Goal: Task Accomplishment & Management: Complete application form

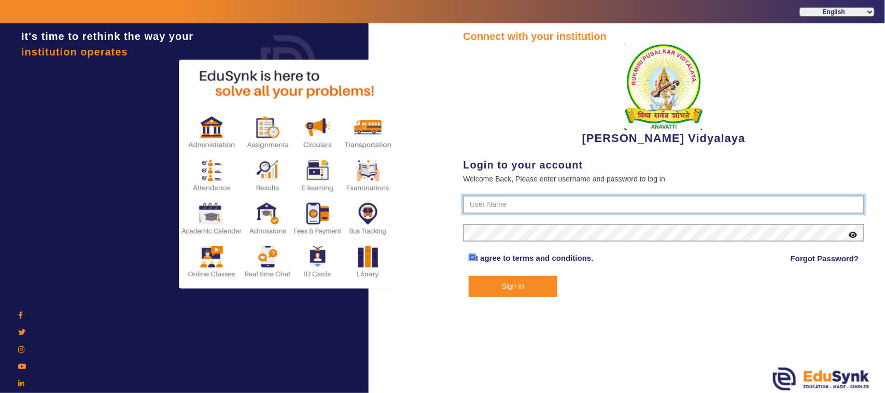
type input "1236547891"
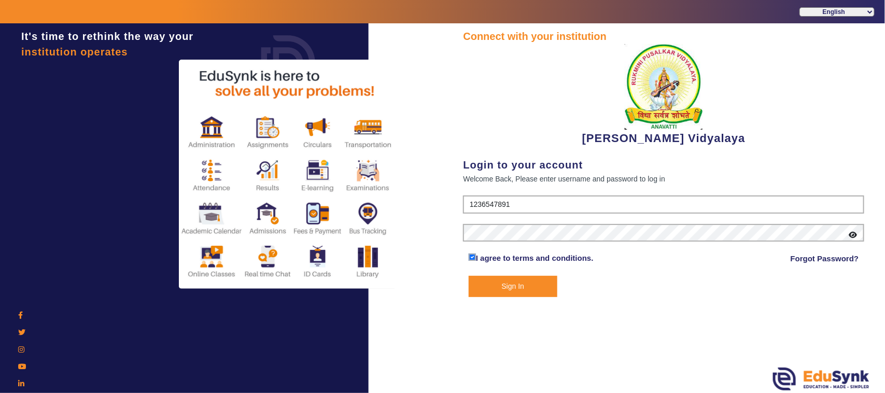
click at [512, 283] on button "Sign In" at bounding box center [513, 286] width 89 height 21
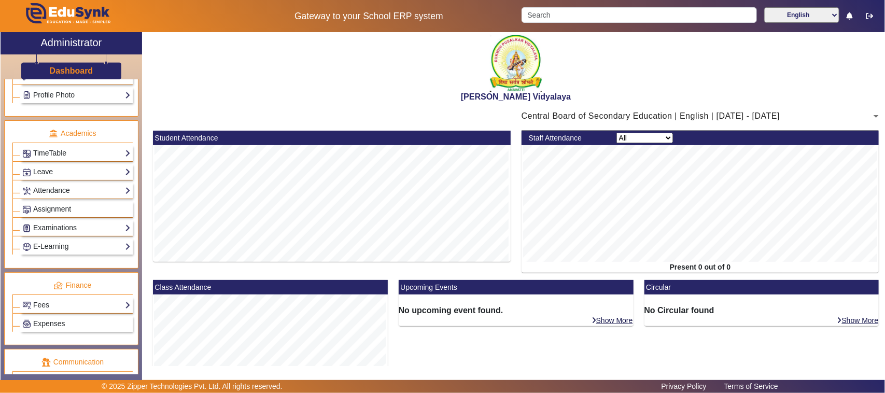
scroll to position [389, 0]
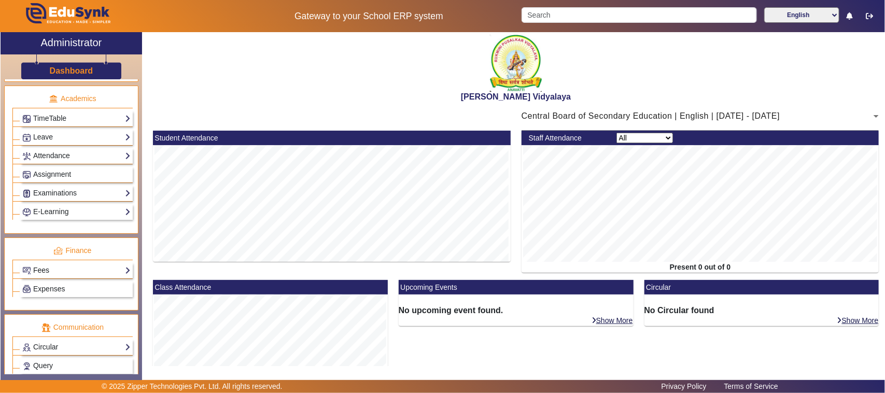
click at [64, 276] on link "Fees" at bounding box center [76, 270] width 108 height 12
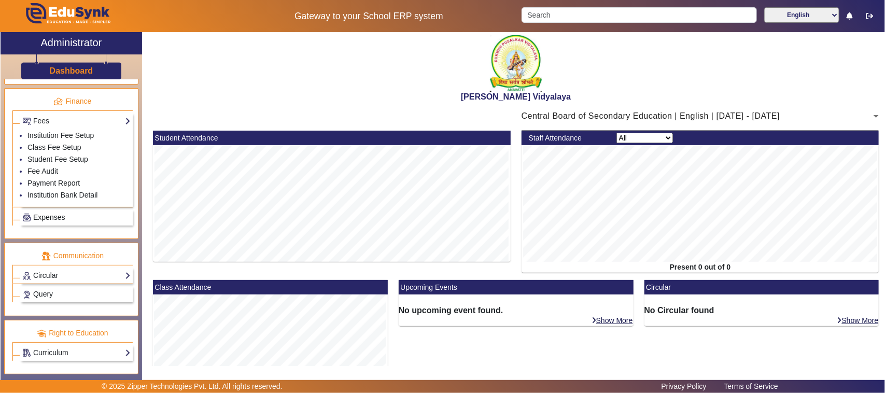
click at [66, 216] on link "Expenses" at bounding box center [76, 218] width 108 height 12
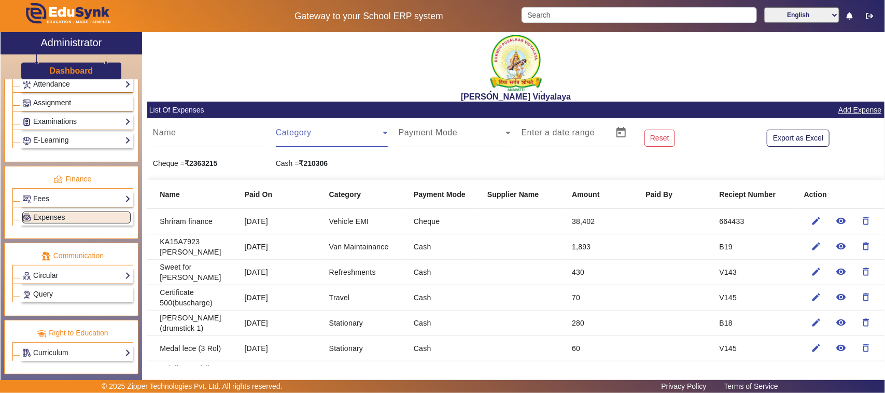
click at [285, 136] on span at bounding box center [329, 137] width 107 height 12
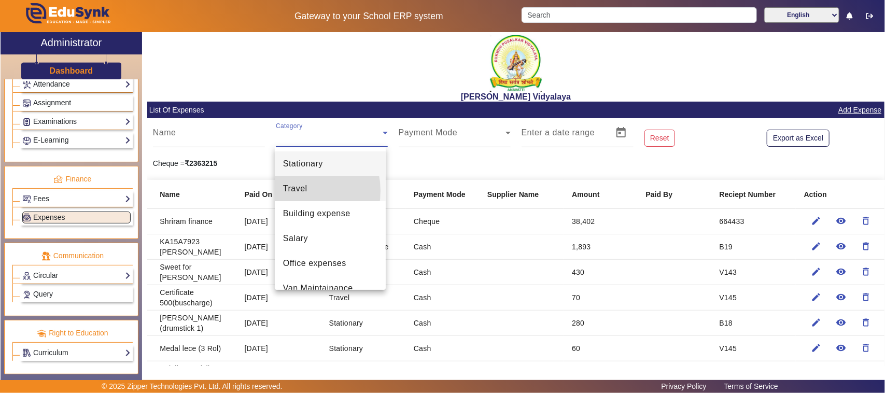
click at [300, 191] on span "Travel" at bounding box center [295, 189] width 24 height 12
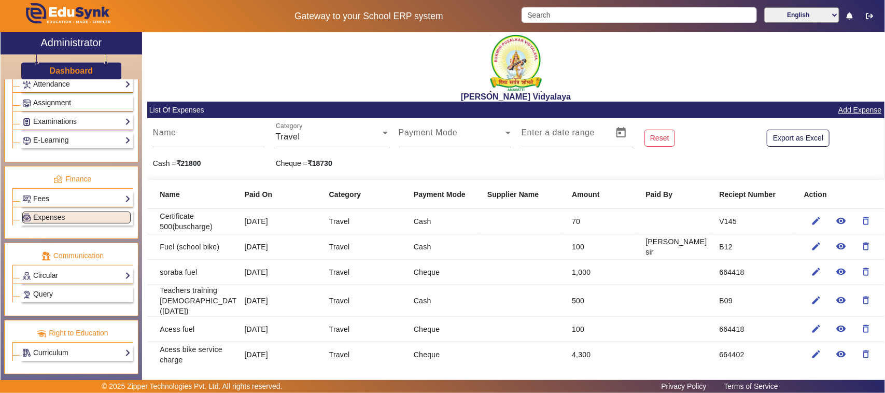
click at [851, 109] on link "Add Expense" at bounding box center [860, 110] width 45 height 13
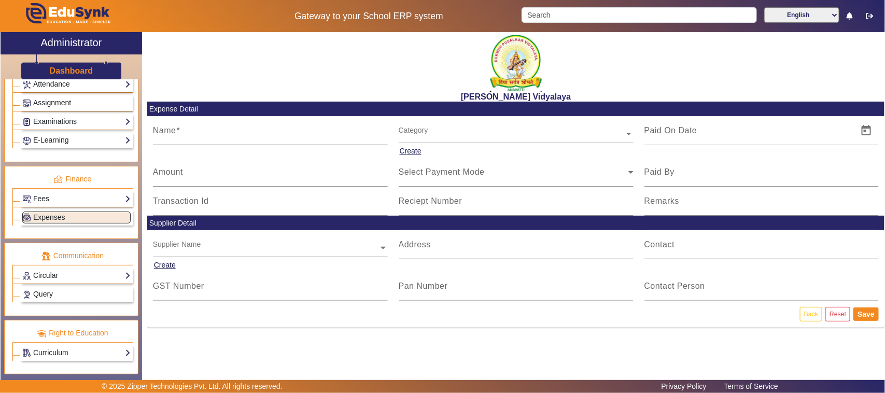
click at [208, 129] on input "Name" at bounding box center [270, 135] width 235 height 12
type input "f"
type input "Fuel for school bike"
click at [167, 177] on input "Amount" at bounding box center [270, 176] width 235 height 12
type input "50"
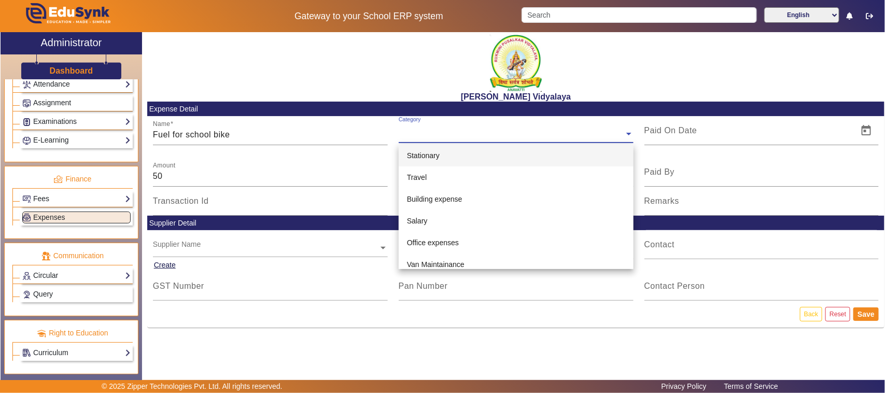
click at [432, 131] on input "text" at bounding box center [516, 134] width 235 height 11
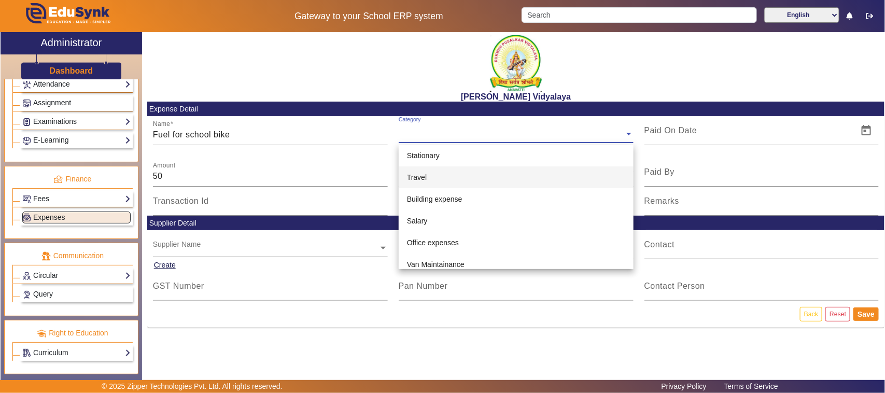
click at [424, 177] on span "Travel" at bounding box center [417, 177] width 20 height 8
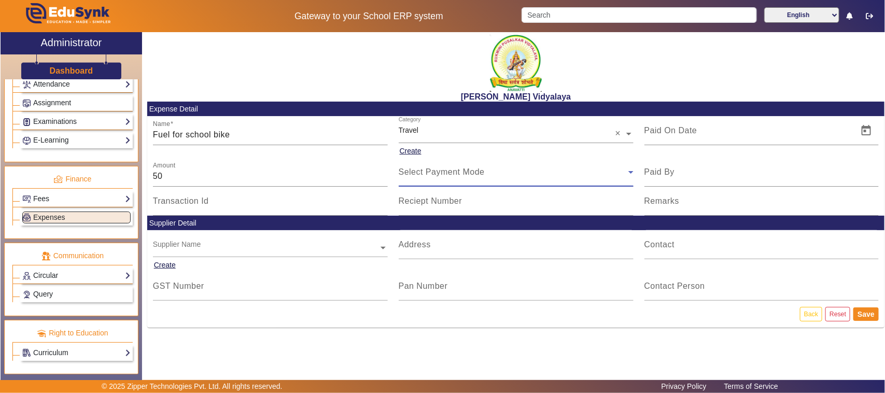
click at [412, 174] on span "Select Payment Mode" at bounding box center [442, 172] width 86 height 9
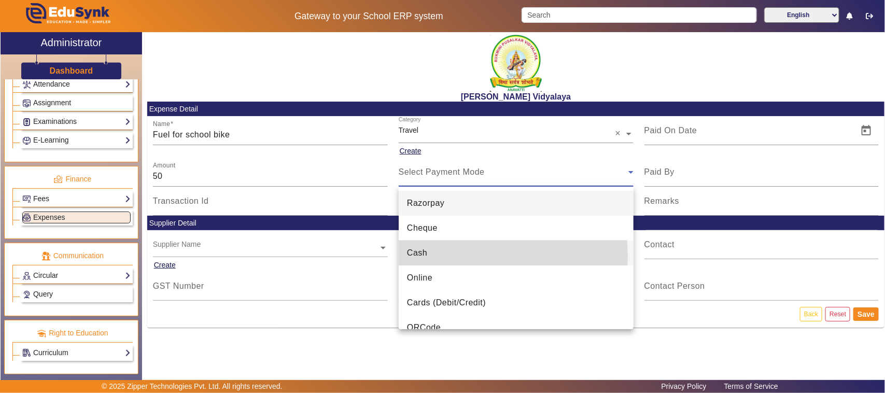
click at [416, 257] on span "Cash" at bounding box center [417, 253] width 20 height 12
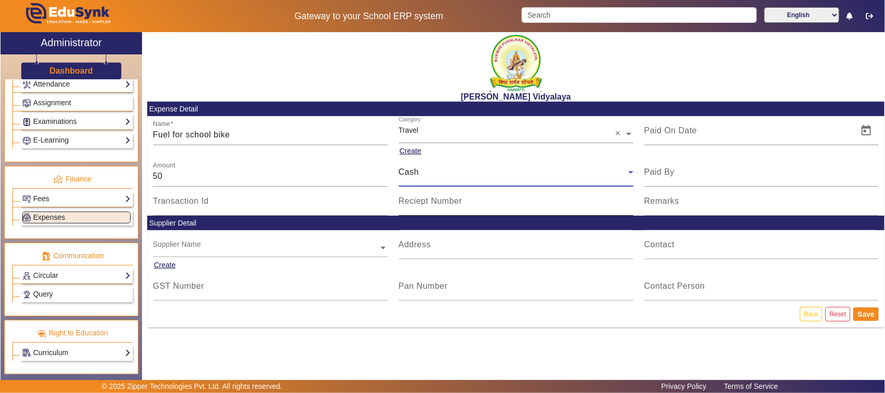
click at [421, 200] on mat-label "Reciept Number" at bounding box center [431, 201] width 64 height 9
click at [421, 200] on input "Reciept Number" at bounding box center [516, 205] width 235 height 12
type input "B20"
click at [869, 130] on span "Open calendar" at bounding box center [866, 130] width 25 height 25
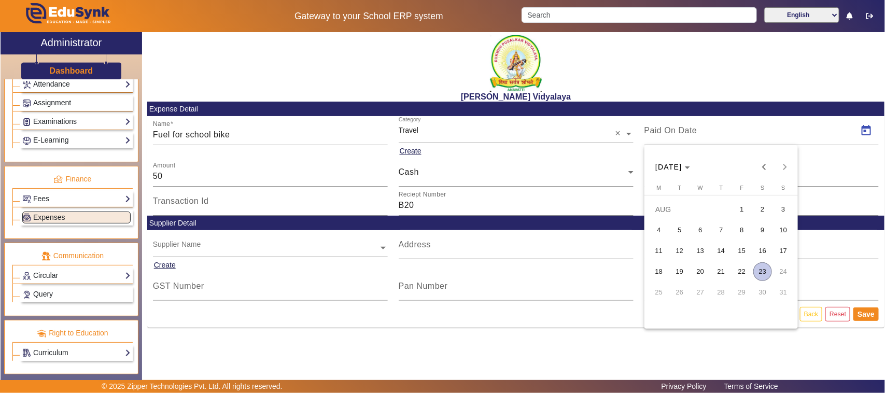
click at [704, 231] on span "6" at bounding box center [700, 230] width 19 height 19
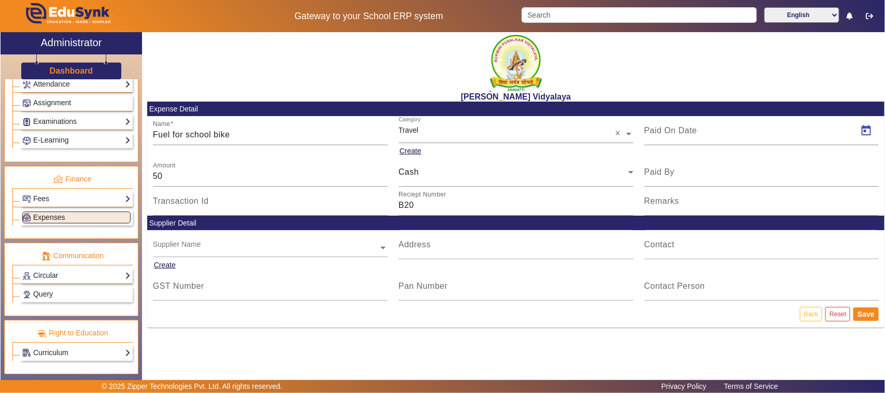
type input "[DATE]"
click at [862, 312] on button "Save" at bounding box center [866, 314] width 25 height 13
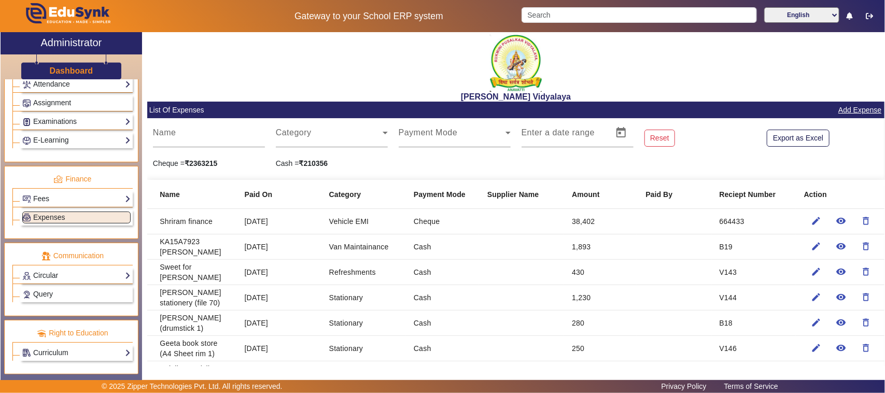
click at [860, 113] on link "Add Expense" at bounding box center [860, 110] width 45 height 13
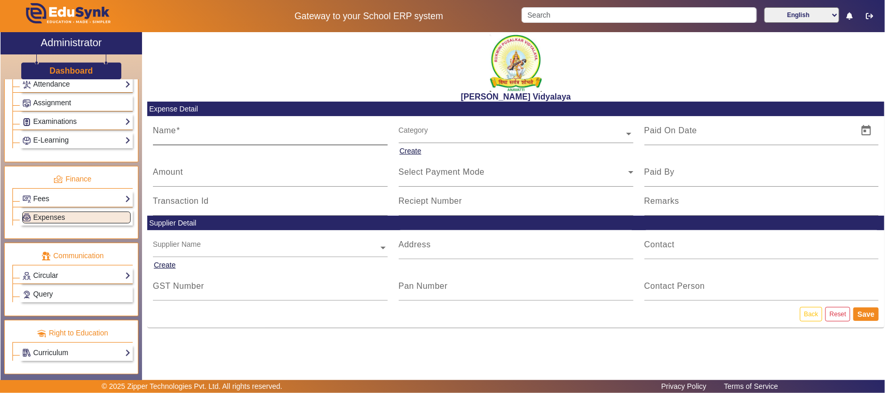
click at [183, 136] on input "Name" at bounding box center [270, 135] width 235 height 12
type input "F"
click at [817, 310] on link "Back" at bounding box center [811, 314] width 22 height 14
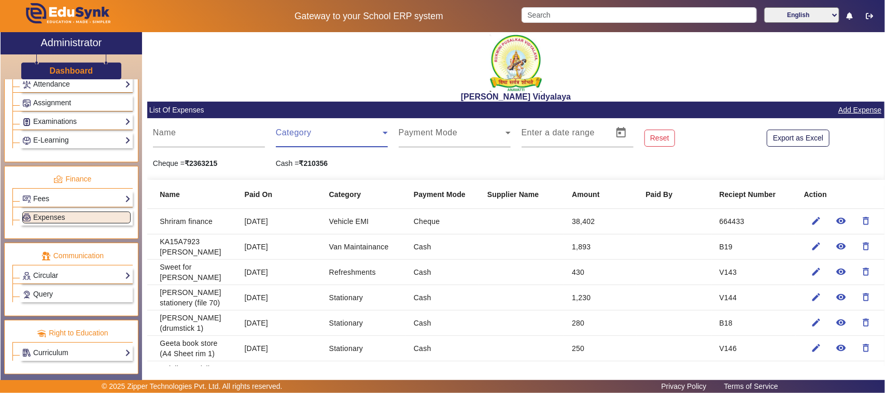
click at [313, 136] on span at bounding box center [329, 137] width 107 height 12
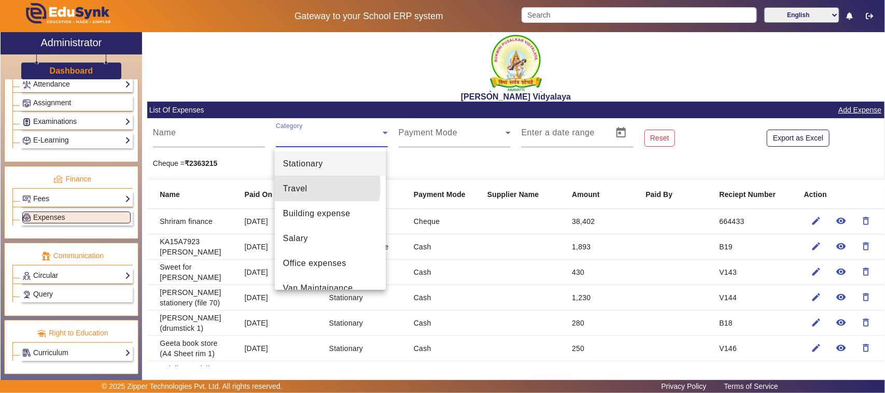
click at [301, 187] on span "Travel" at bounding box center [295, 189] width 24 height 12
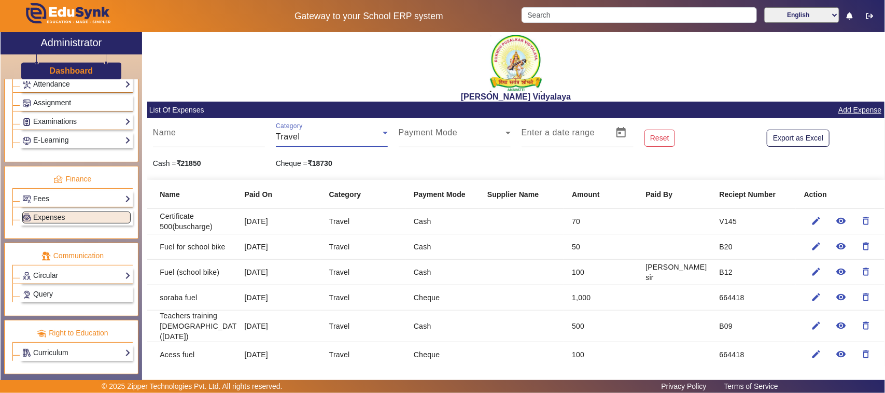
drag, startPoint x: 865, startPoint y: 110, endPoint x: 859, endPoint y: 112, distance: 6.6
click at [863, 110] on link "Add Expense" at bounding box center [860, 110] width 45 height 13
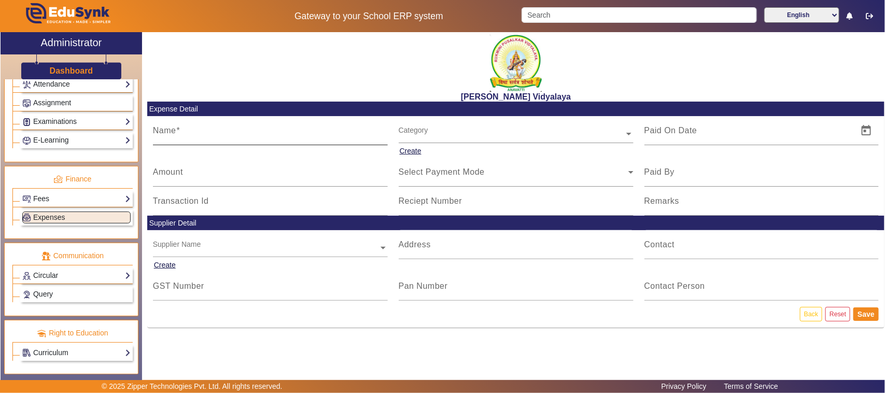
click at [203, 133] on input "Name" at bounding box center [270, 135] width 235 height 12
type input "Fuel for school bike"
click at [161, 177] on input "Amount" at bounding box center [270, 176] width 235 height 12
type input "200"
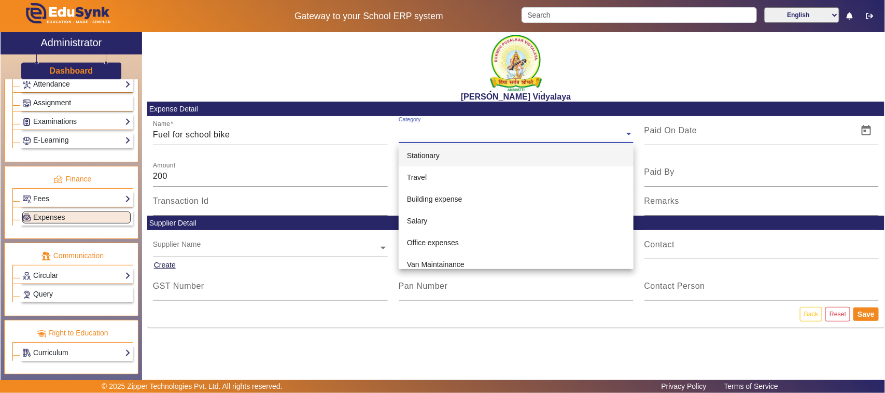
click at [423, 133] on input "text" at bounding box center [516, 134] width 235 height 11
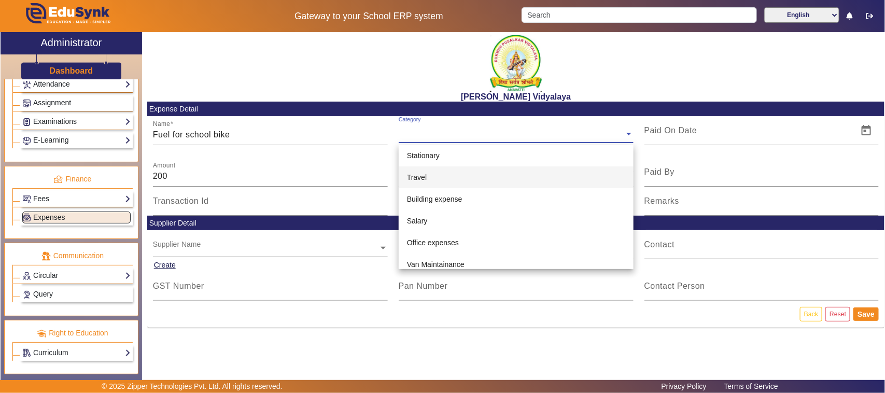
click at [427, 183] on div "Travel" at bounding box center [516, 177] width 235 height 22
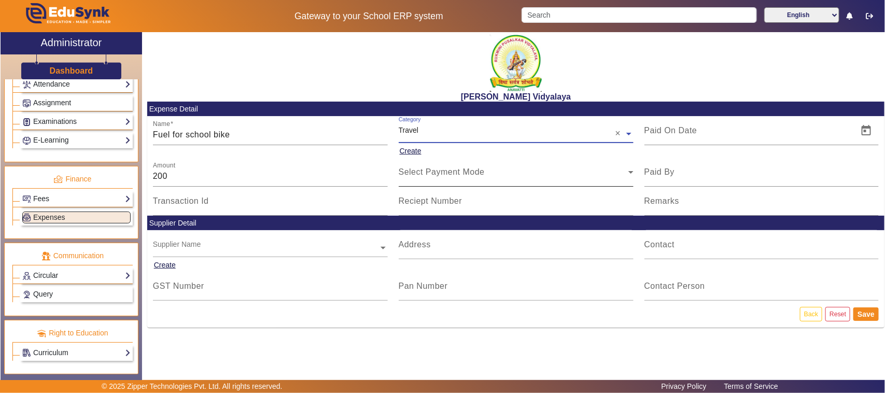
click at [427, 173] on span "Select Payment Mode" at bounding box center [442, 172] width 86 height 9
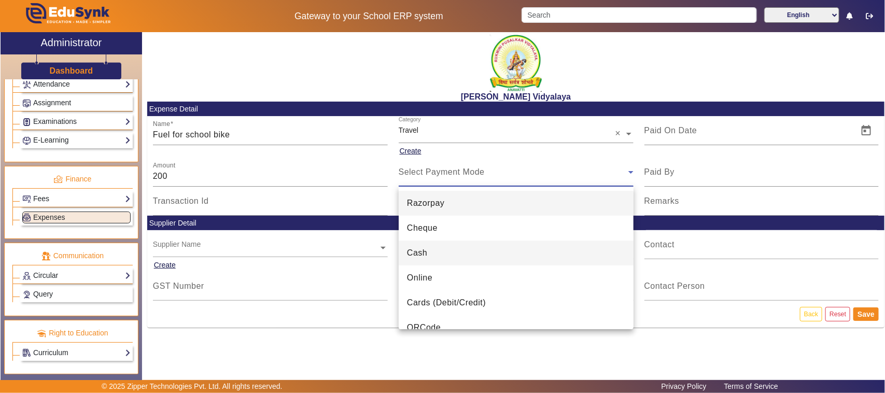
click at [415, 256] on span "Cash" at bounding box center [417, 253] width 20 height 12
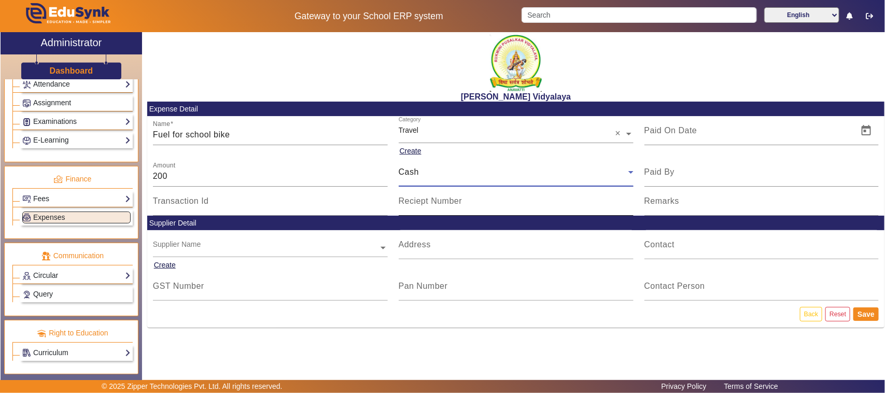
click at [426, 203] on mat-label "Reciept Number" at bounding box center [431, 201] width 64 height 9
click at [426, 203] on input "Reciept Number" at bounding box center [516, 205] width 235 height 12
type input "B21"
click at [862, 131] on span "Open calendar" at bounding box center [866, 130] width 25 height 25
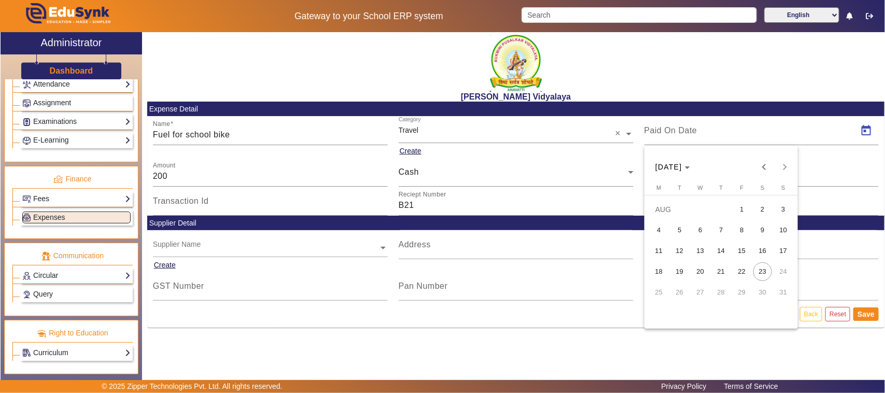
click at [702, 226] on span "6" at bounding box center [700, 230] width 19 height 19
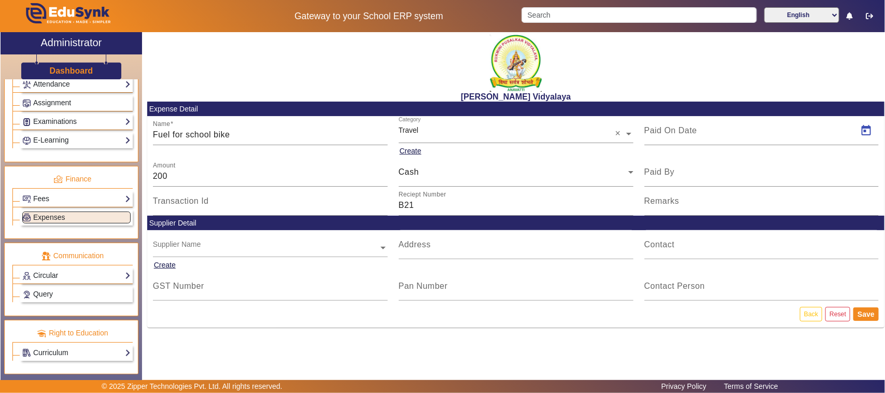
type input "[DATE]"
click at [871, 315] on button "Save" at bounding box center [866, 314] width 25 height 13
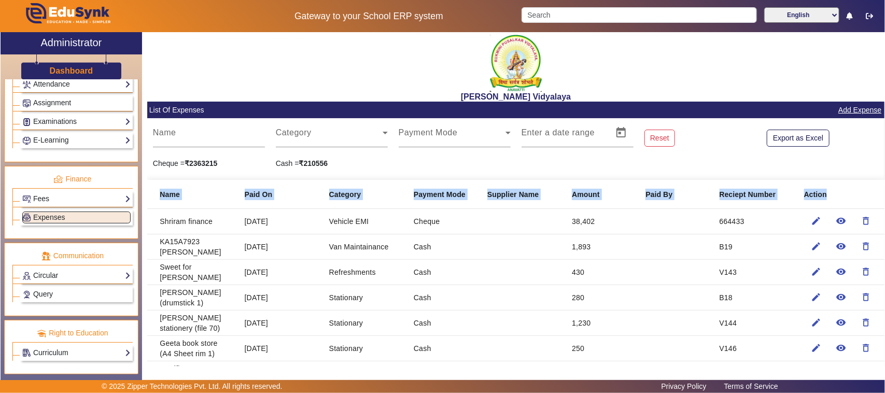
drag, startPoint x: 160, startPoint y: 193, endPoint x: 834, endPoint y: 197, distance: 674.2
click at [834, 197] on mat-header-row "Name Paid On Category Payment Mode Supplier Name Amount Paid By Reciept Number …" at bounding box center [515, 194] width 737 height 29
click at [834, 197] on mat-header-cell "Action" at bounding box center [840, 194] width 89 height 29
drag, startPoint x: 827, startPoint y: 192, endPoint x: 165, endPoint y: 200, distance: 662.3
click at [165, 200] on mat-header-row "Name Paid On Category Payment Mode Supplier Name Amount Paid By Reciept Number …" at bounding box center [515, 194] width 737 height 29
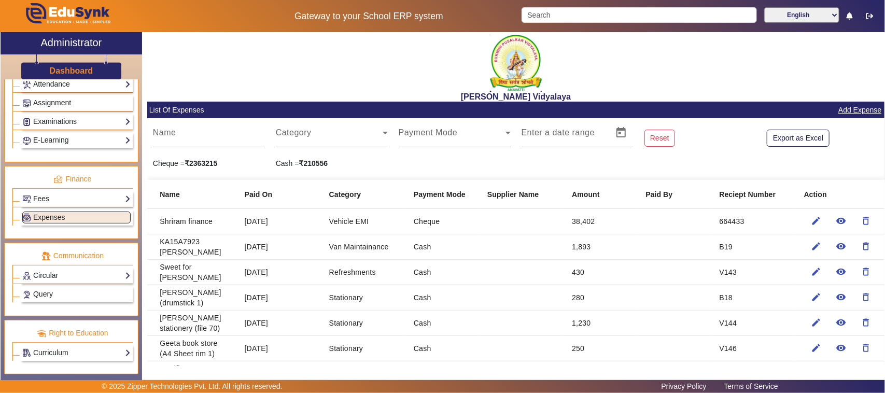
click at [160, 195] on b "Name" at bounding box center [170, 194] width 20 height 11
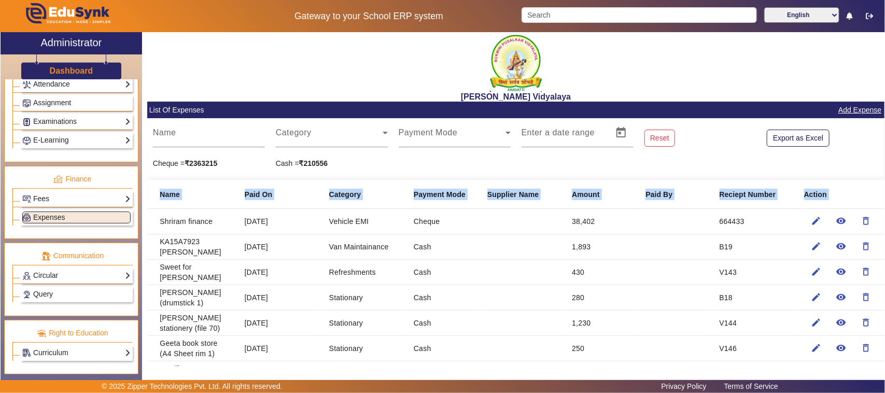
drag, startPoint x: 160, startPoint y: 195, endPoint x: 870, endPoint y: 186, distance: 710.5
click at [870, 186] on mat-header-row "Name Paid On Category Payment Mode Supplier Name Amount Paid By Reciept Number …" at bounding box center [515, 194] width 737 height 29
click at [870, 186] on mat-header-cell "Action" at bounding box center [840, 194] width 89 height 29
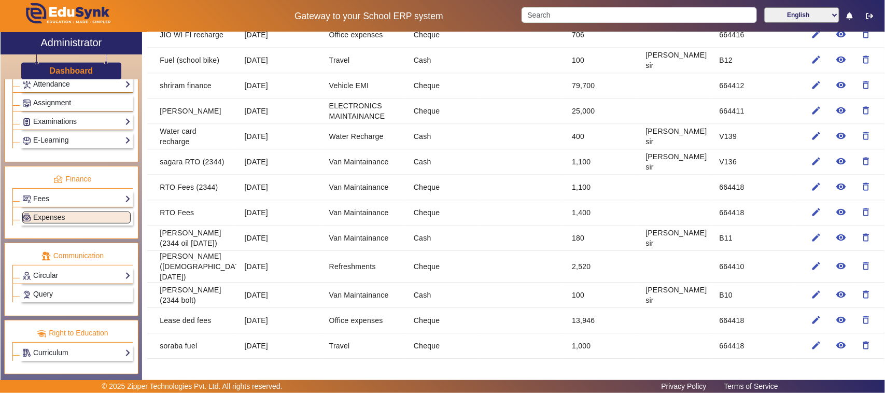
scroll to position [1102, 0]
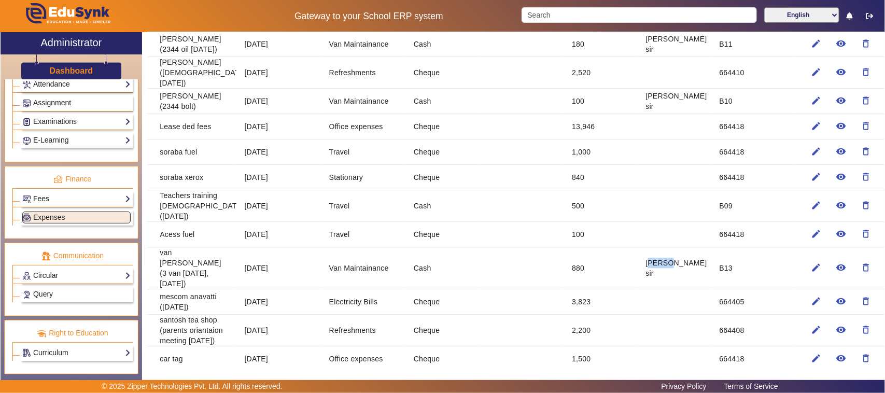
drag, startPoint x: 643, startPoint y: 245, endPoint x: 662, endPoint y: 245, distance: 19.2
click at [662, 247] on mat-cell "[PERSON_NAME] sir" at bounding box center [674, 268] width 74 height 42
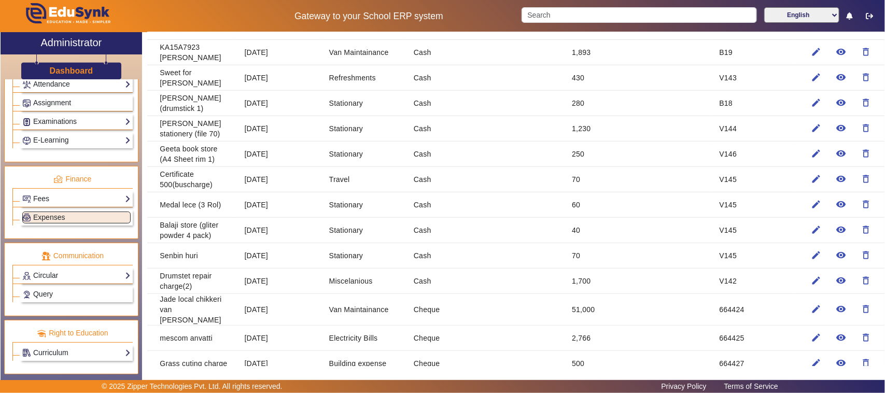
scroll to position [0, 0]
